Goal: Find specific page/section

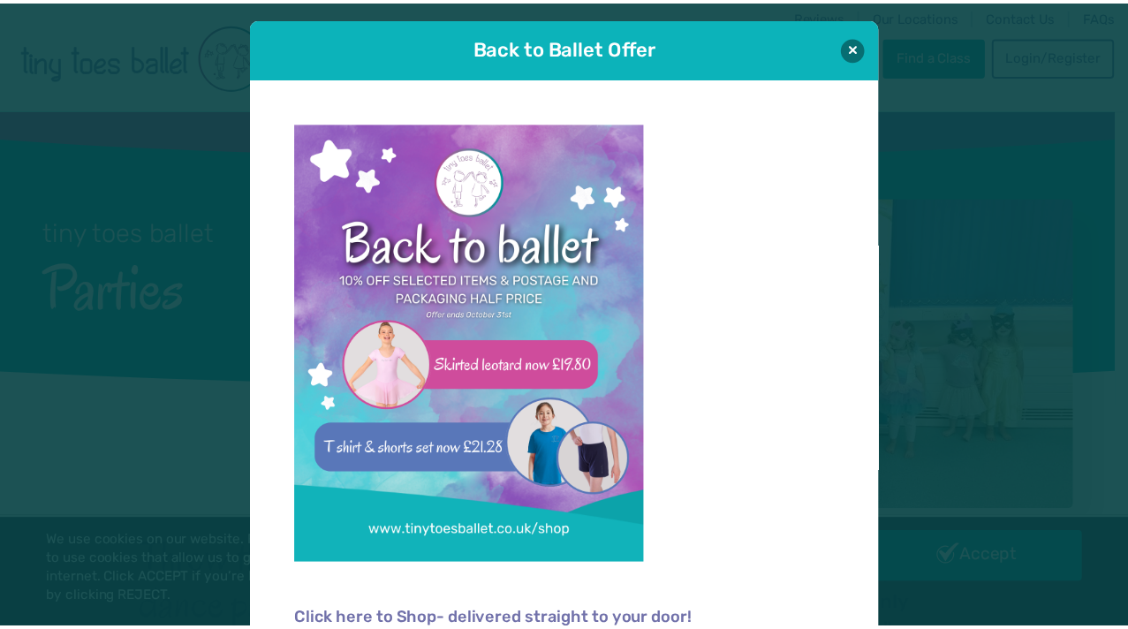
scroll to position [18, 0]
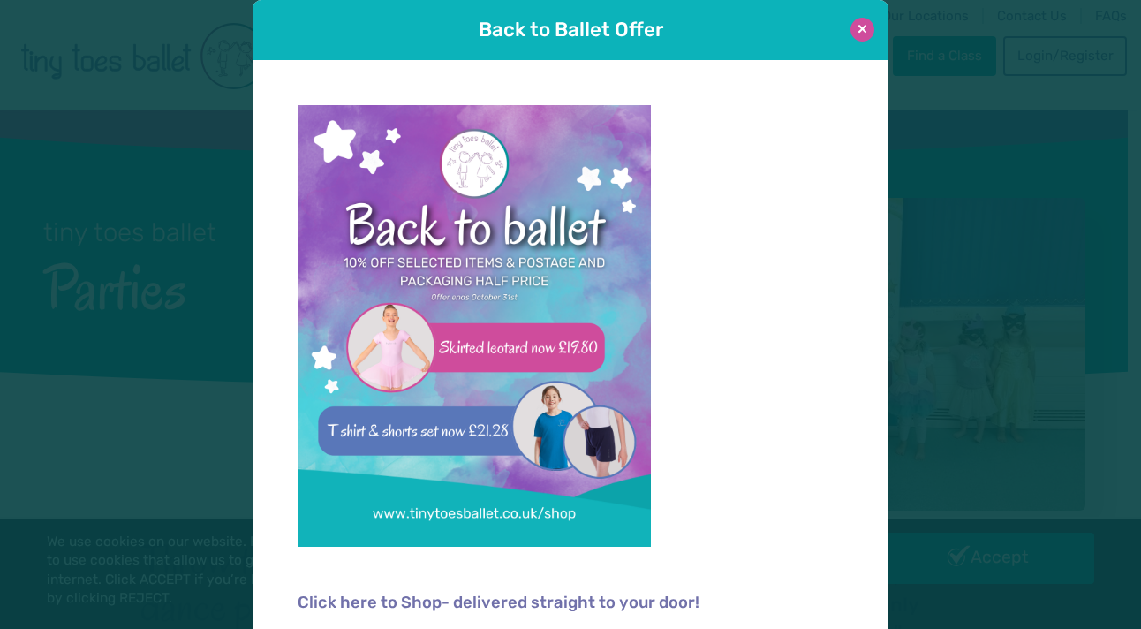
click at [851, 32] on button at bounding box center [863, 30] width 24 height 24
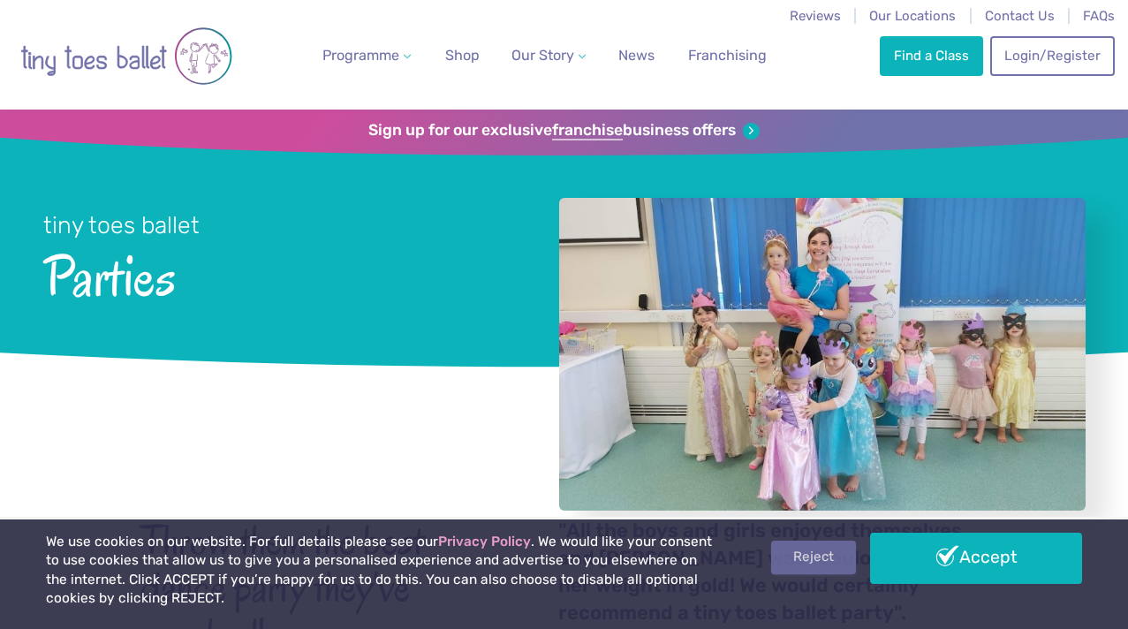
click at [808, 568] on link "Reject" at bounding box center [813, 558] width 85 height 34
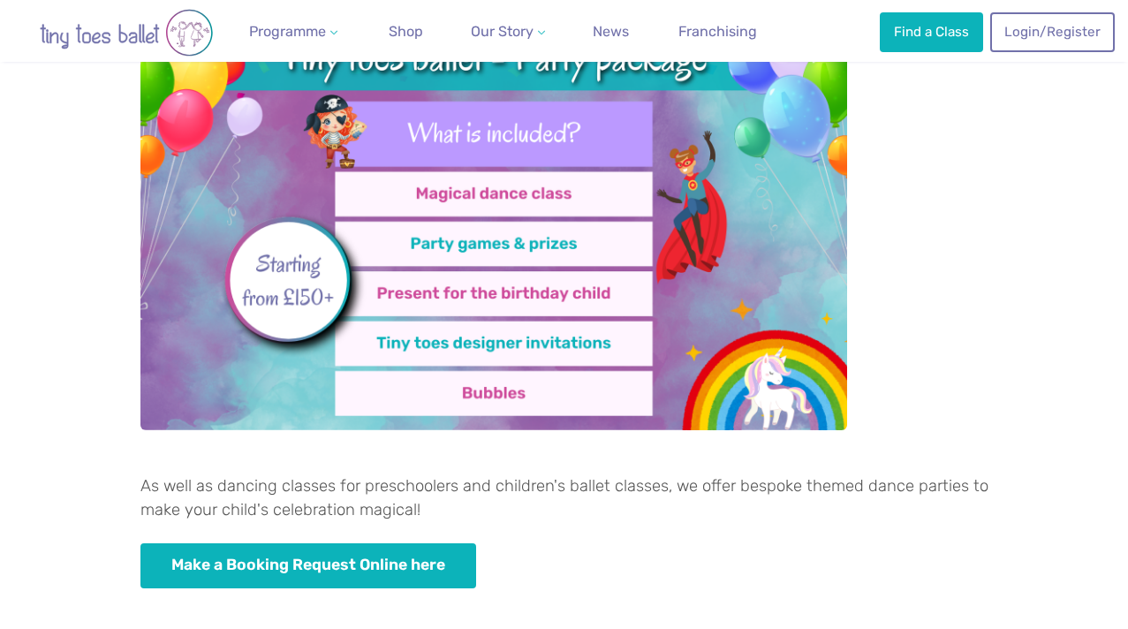
scroll to position [835, 0]
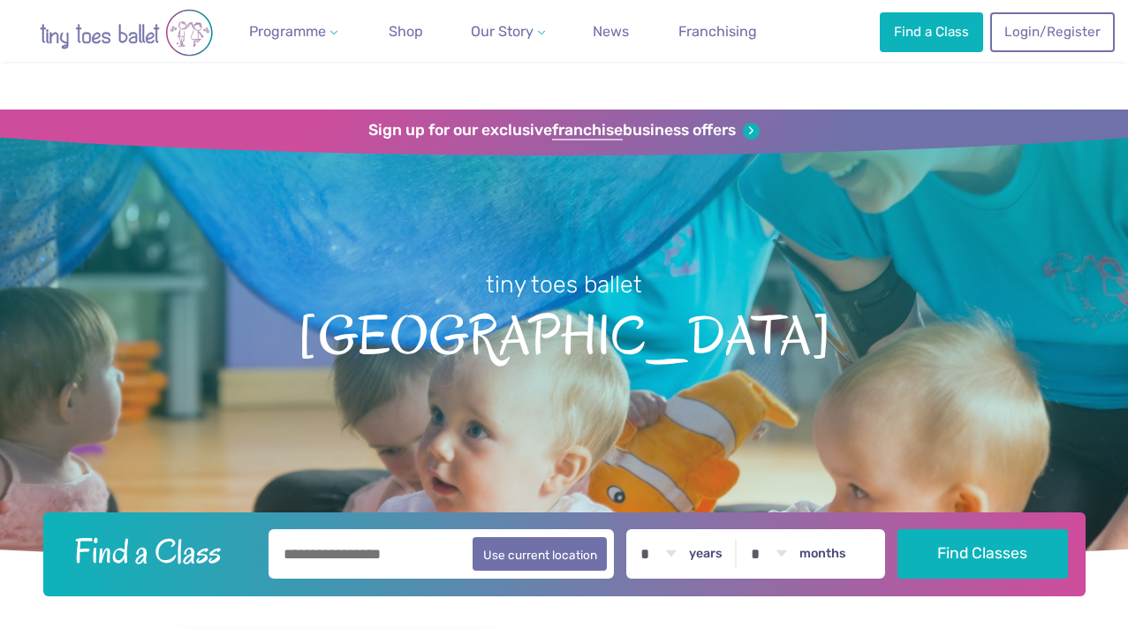
scroll to position [402, 0]
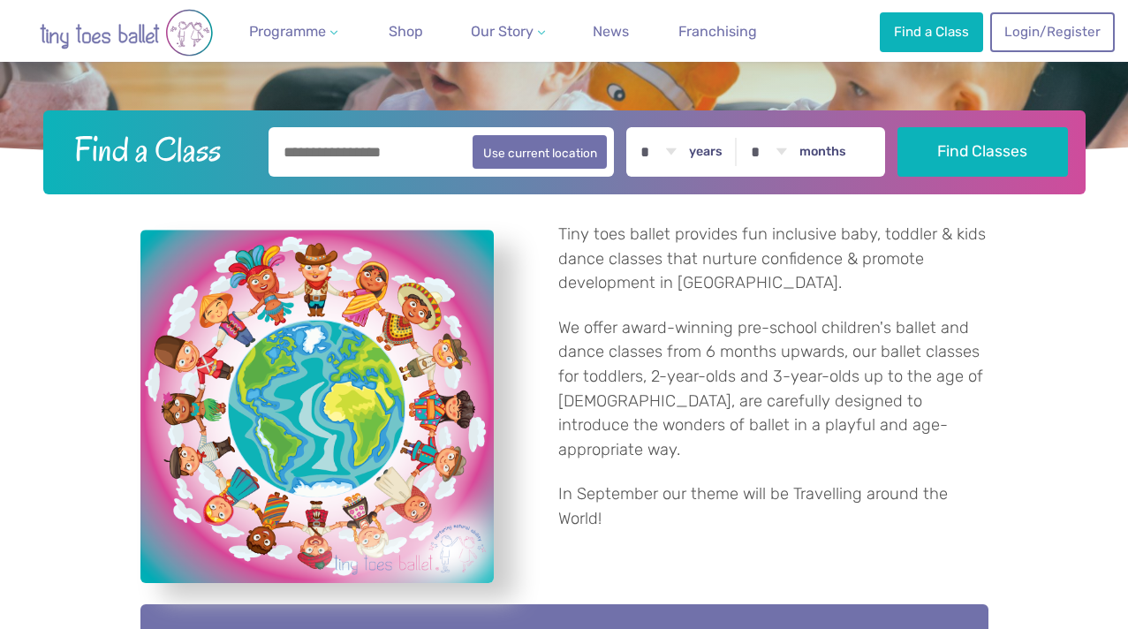
click at [674, 155] on select "* * * * * * * * * * ** ** **" at bounding box center [658, 151] width 55 height 49
select select "*"
click at [635, 127] on select "* * * * * * * * * * ** ** **" at bounding box center [658, 151] width 55 height 49
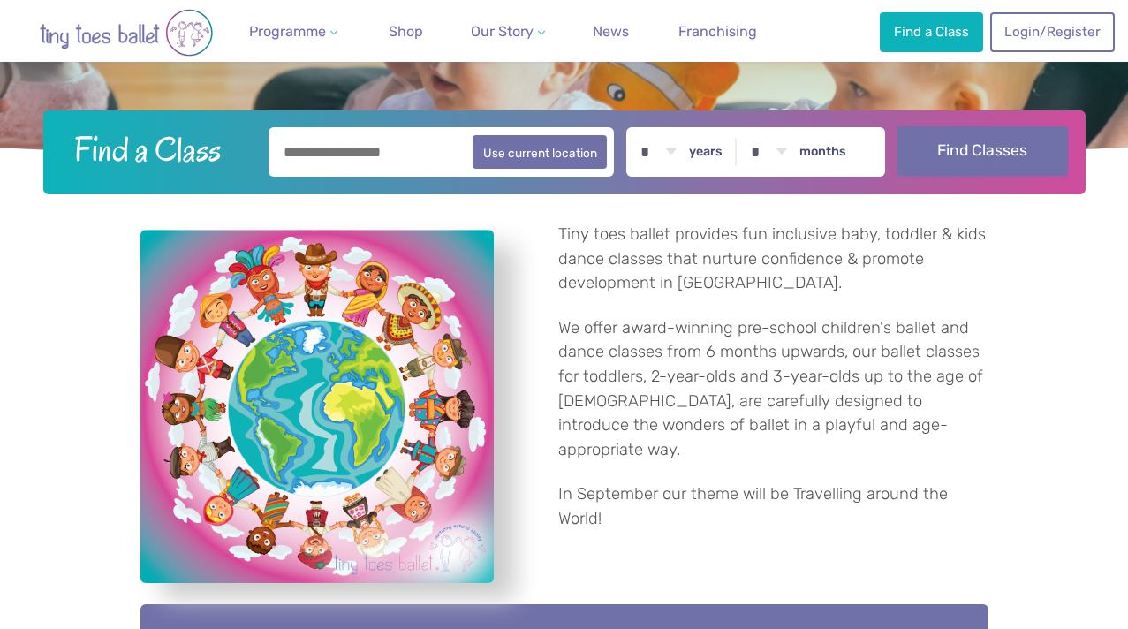
click at [1010, 139] on button "Find Classes" at bounding box center [983, 150] width 171 height 49
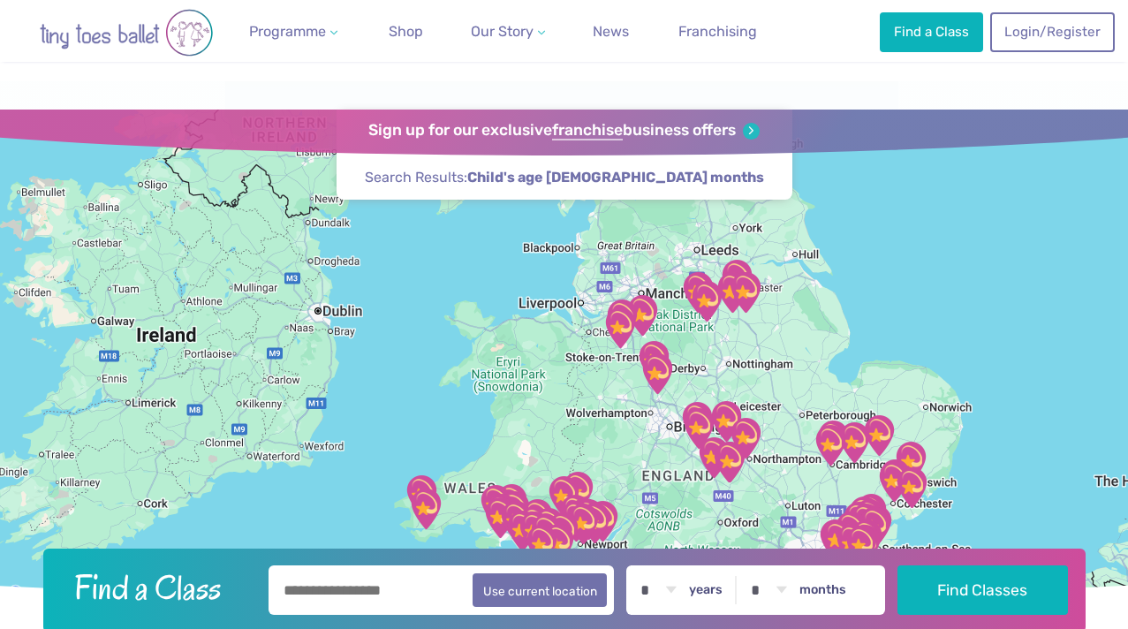
scroll to position [498, 0]
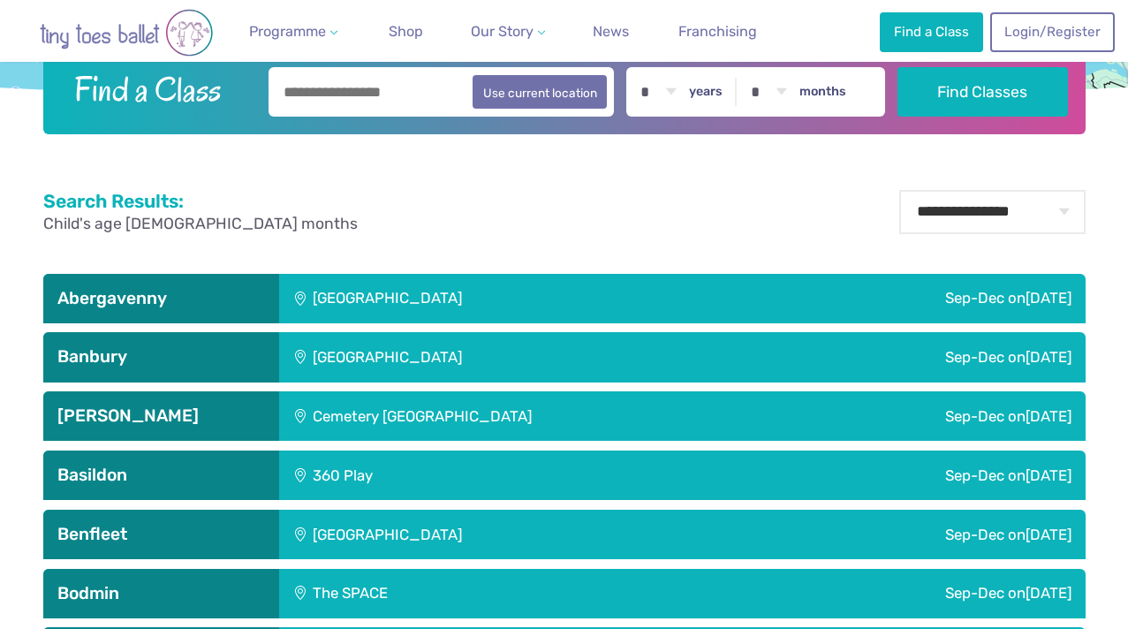
click at [309, 95] on input "text" at bounding box center [442, 91] width 346 height 49
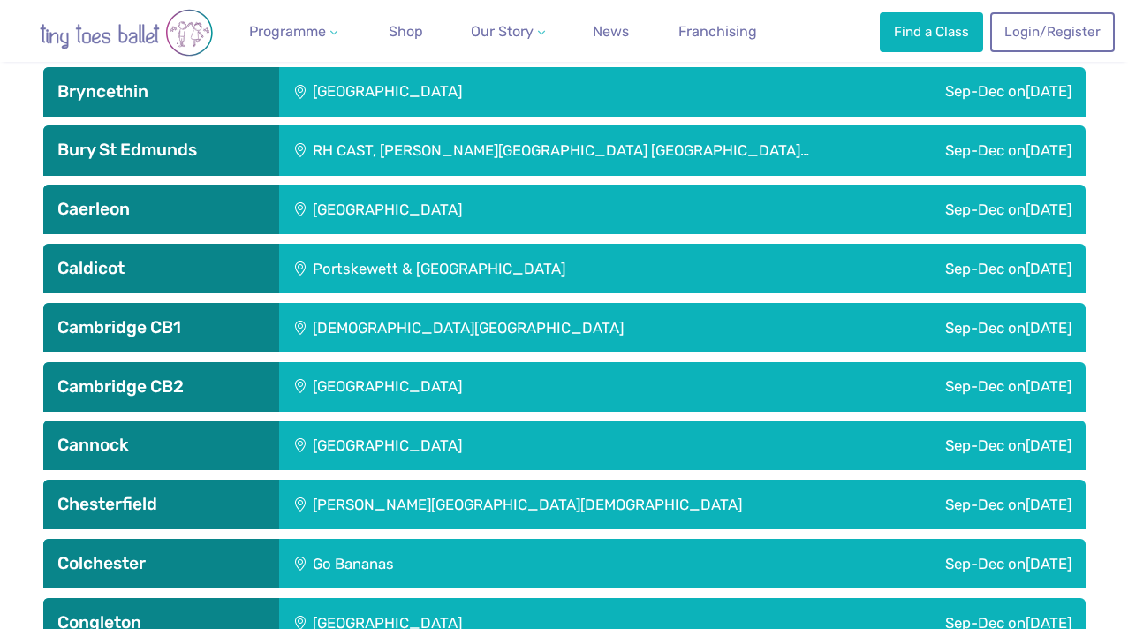
scroll to position [1256, 0]
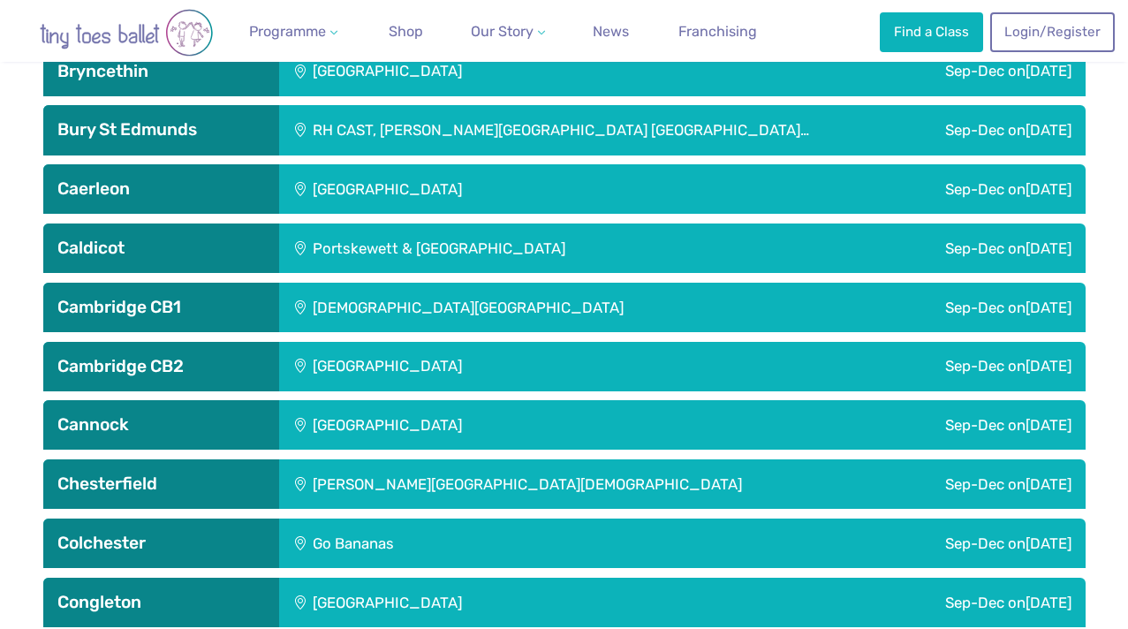
click at [364, 310] on div "[DEMOGRAPHIC_DATA][GEOGRAPHIC_DATA]" at bounding box center [561, 307] width 564 height 49
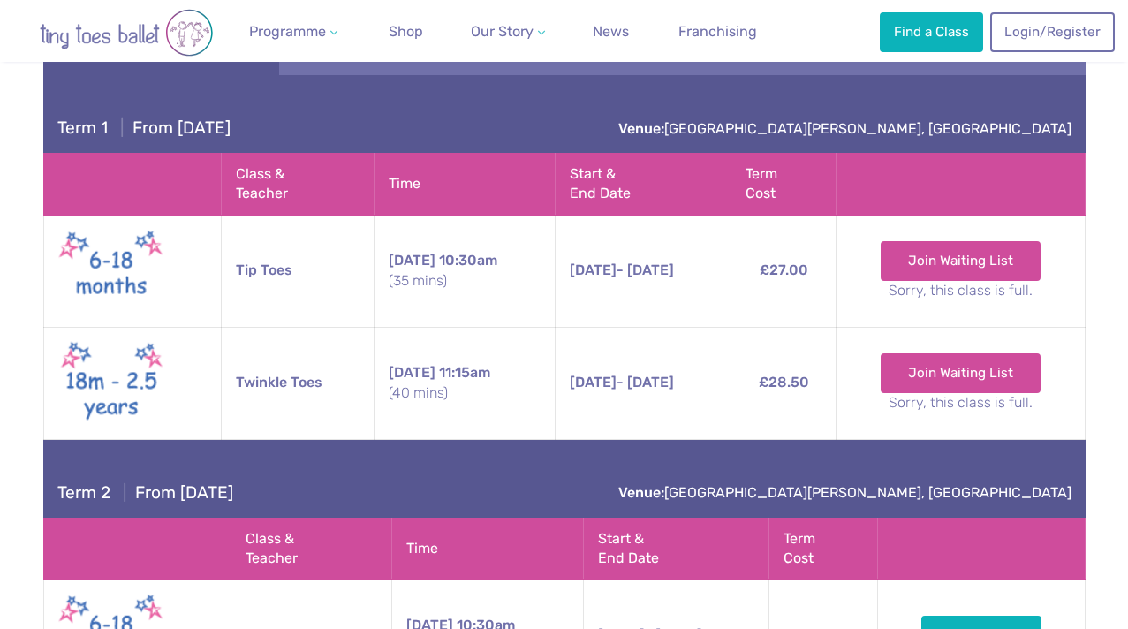
scroll to position [1856, 0]
